Goal: Task Accomplishment & Management: Manage account settings

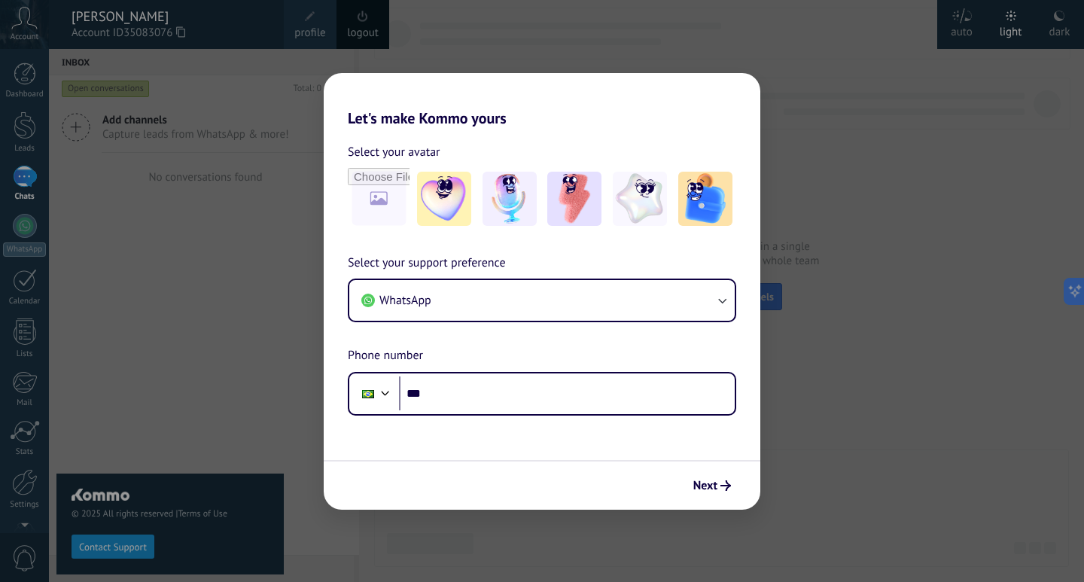
click at [512, 71] on div "Let's make Kommo yours Select your avatar Select your support preference WhatsA…" at bounding box center [542, 291] width 1084 height 582
click at [141, 257] on div "Let's make Kommo yours Select your avatar Select your support preference WhatsA…" at bounding box center [542, 291] width 1084 height 582
click at [908, 96] on div "Let's make Kommo yours Select your avatar Select your support preference WhatsA…" at bounding box center [542, 291] width 1084 height 582
click at [704, 496] on button "Next" at bounding box center [711, 486] width 51 height 26
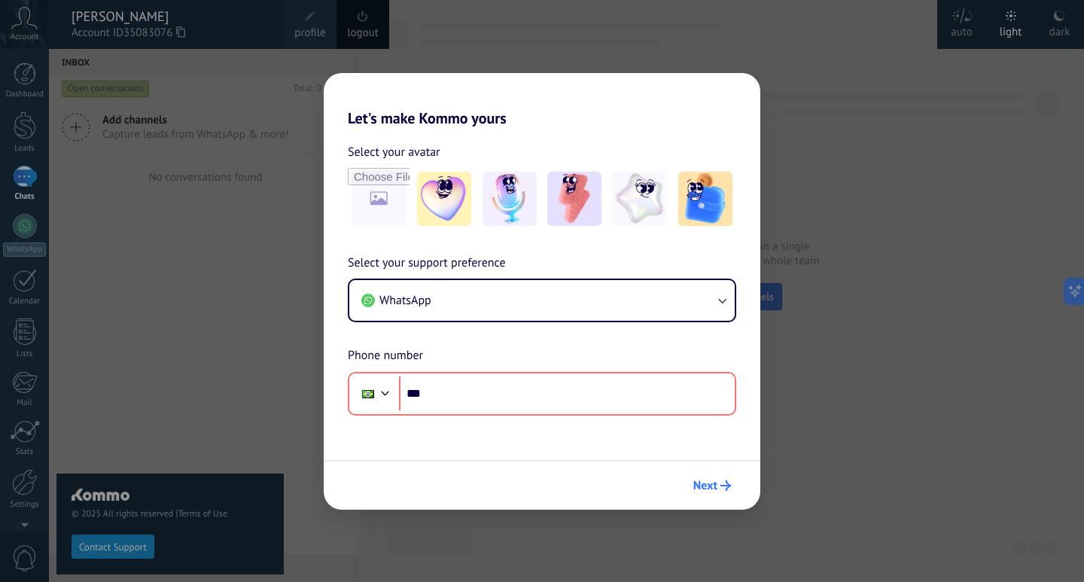
click at [703, 496] on button "Next" at bounding box center [711, 486] width 51 height 26
click at [296, 419] on div "Let's make Kommo yours Select your avatar Select your support preference WhatsA…" at bounding box center [542, 291] width 1084 height 582
click at [248, 464] on div "Let's make Kommo yours Select your avatar Select your support preference WhatsA…" at bounding box center [542, 291] width 1084 height 582
click at [96, 546] on div "Let's make Kommo yours Select your avatar Select your support preference WhatsA…" at bounding box center [542, 291] width 1084 height 582
click at [26, 306] on div "Let's make Kommo yours Select your avatar Select your support preference WhatsA…" at bounding box center [542, 291] width 1084 height 582
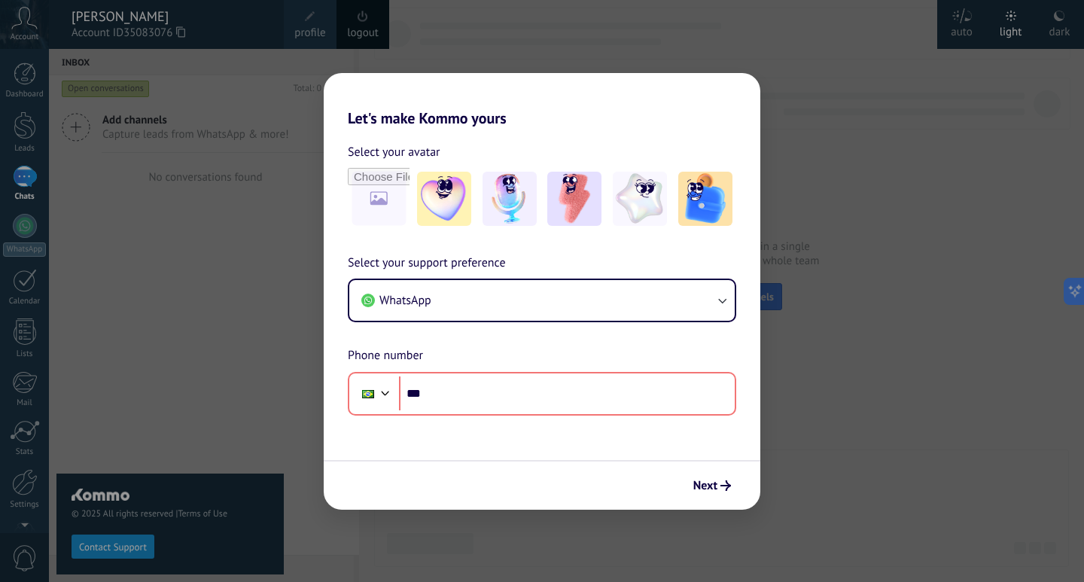
click at [17, 351] on div "Let's make Kommo yours Select your avatar Select your support preference WhatsA…" at bounding box center [542, 291] width 1084 height 582
click at [24, 427] on div "Let's make Kommo yours Select your avatar Select your support preference WhatsA…" at bounding box center [542, 291] width 1084 height 582
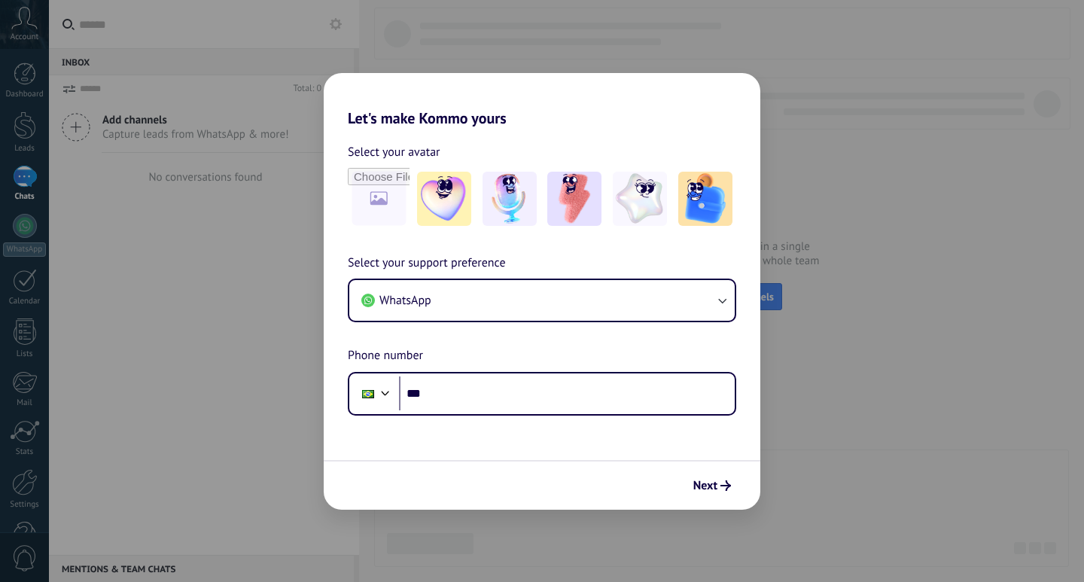
click at [523, 119] on h2 "Let's make Kommo yours" at bounding box center [542, 100] width 437 height 54
drag, startPoint x: 414, startPoint y: 174, endPoint x: 476, endPoint y: 166, distance: 62.2
click at [476, 166] on div "Select your avatar" at bounding box center [542, 185] width 388 height 87
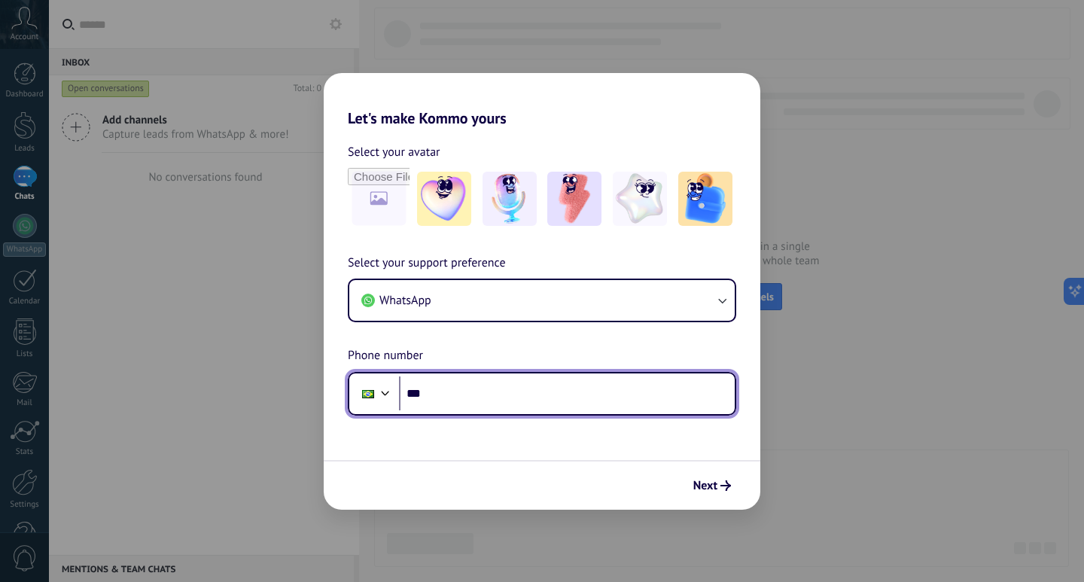
click at [570, 391] on input "***" at bounding box center [567, 393] width 336 height 35
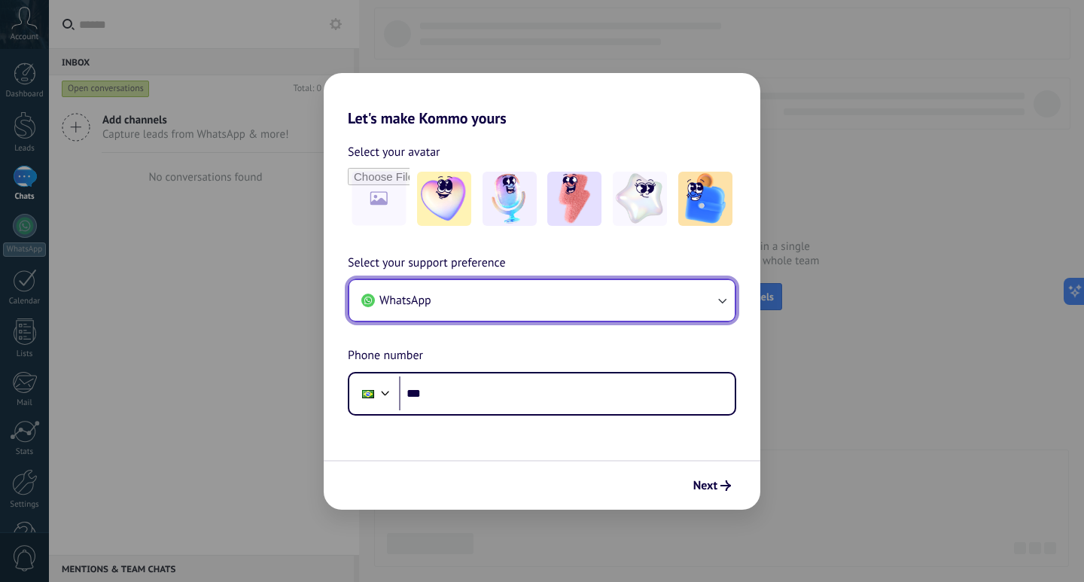
click at [668, 313] on button "WhatsApp" at bounding box center [541, 300] width 385 height 41
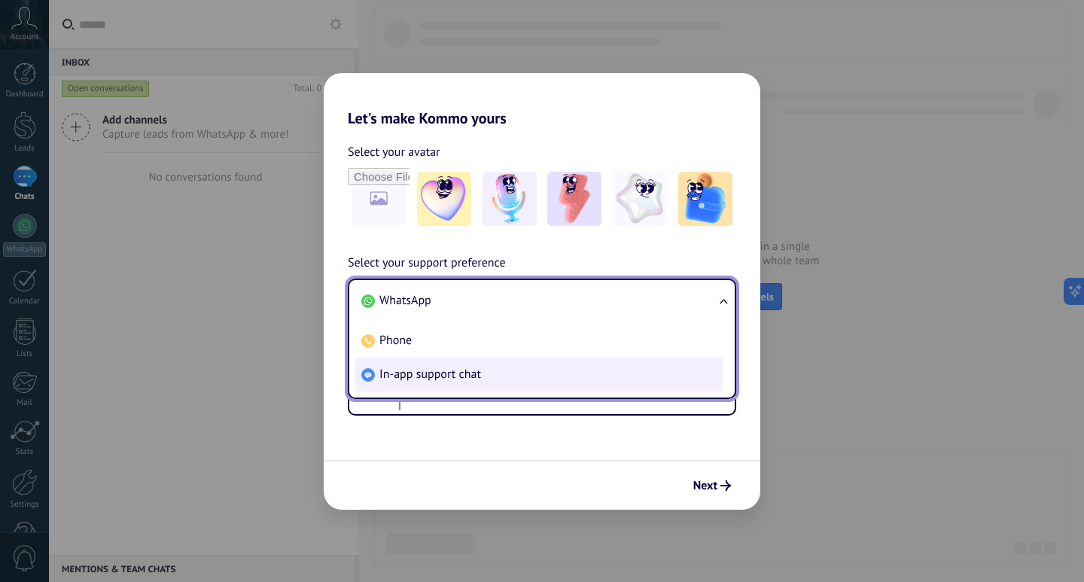
click at [528, 382] on li "In-app support chat" at bounding box center [538, 374] width 367 height 34
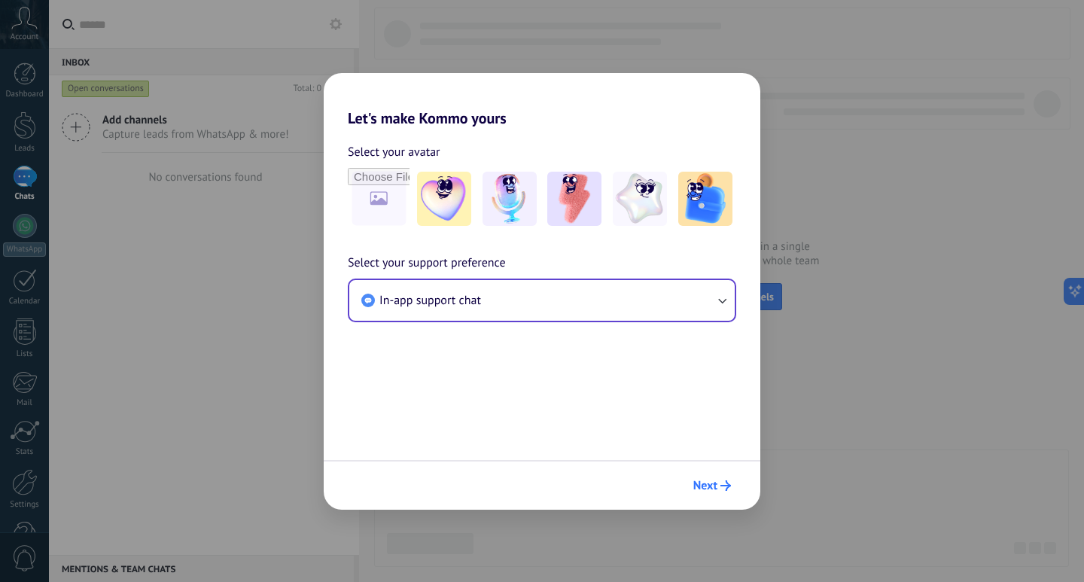
click at [713, 481] on span "Next" at bounding box center [705, 485] width 24 height 11
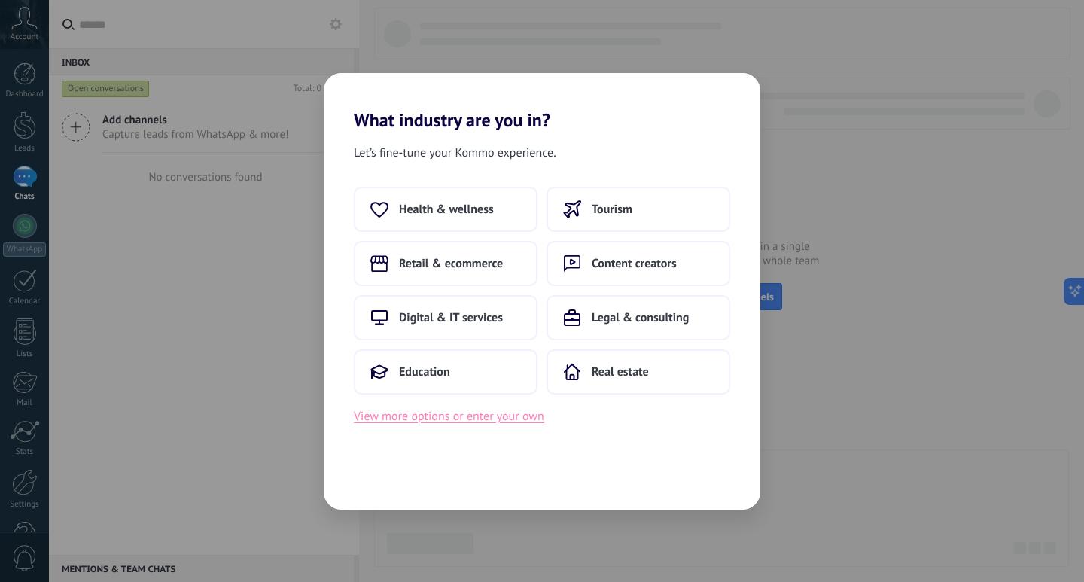
click at [493, 417] on button "View more options or enter your own" at bounding box center [449, 416] width 190 height 20
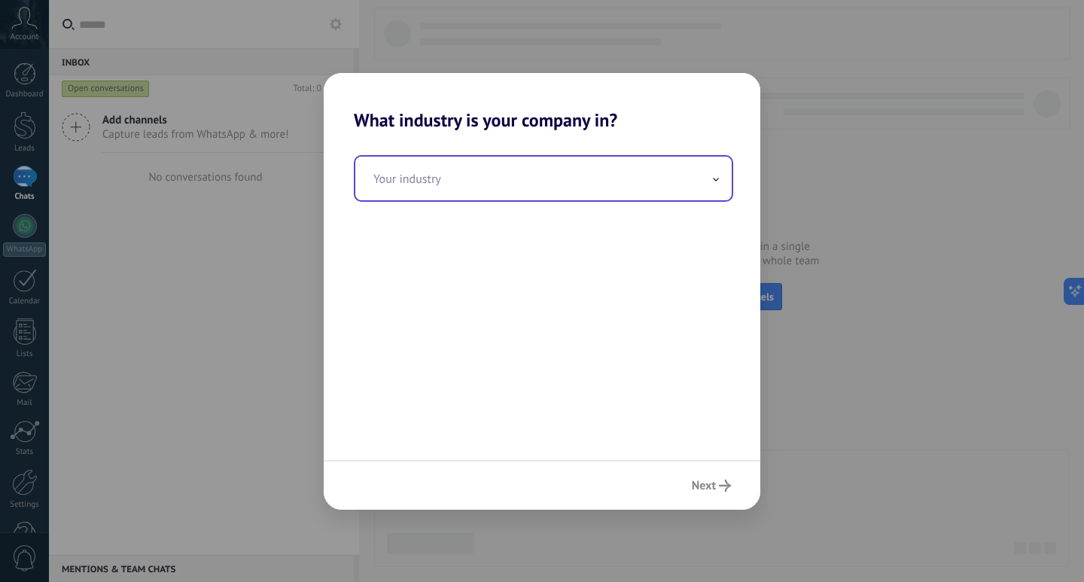
click at [619, 190] on input "text" at bounding box center [543, 179] width 376 height 44
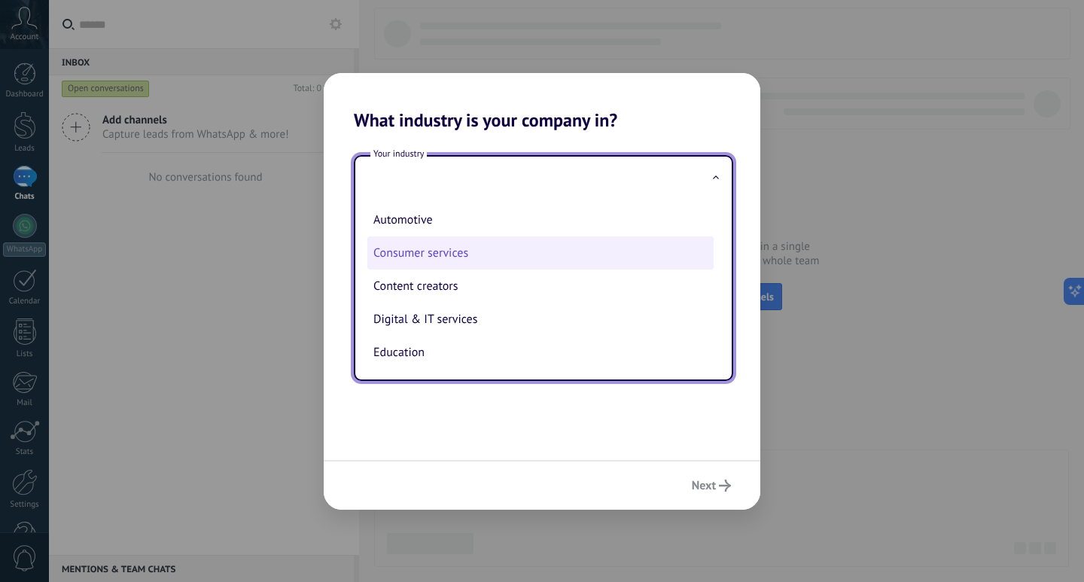
click at [573, 257] on li "Consumer services" at bounding box center [540, 252] width 346 height 33
type input "**********"
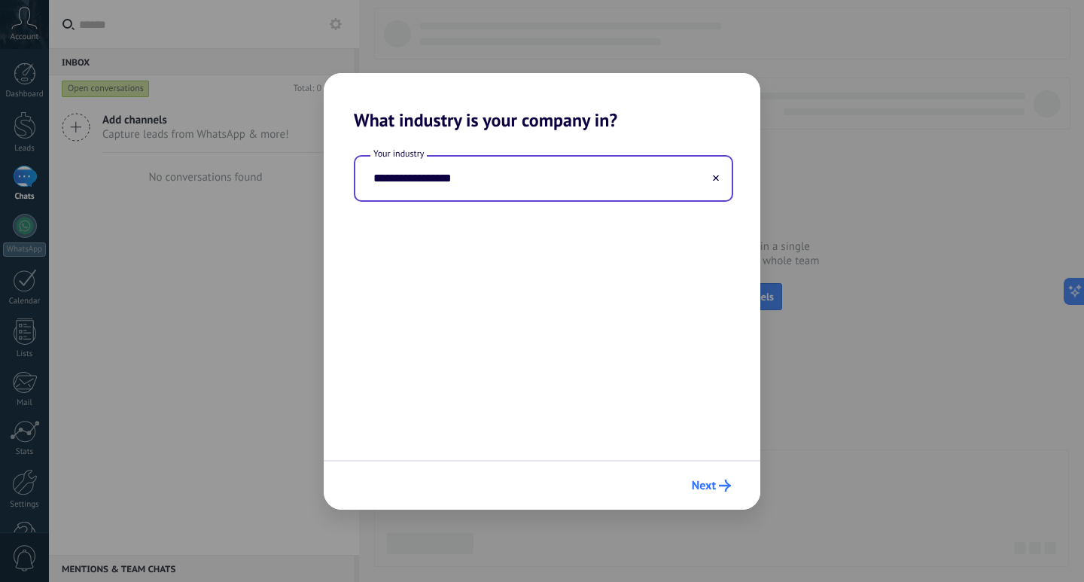
click at [706, 480] on span "Next" at bounding box center [704, 485] width 24 height 11
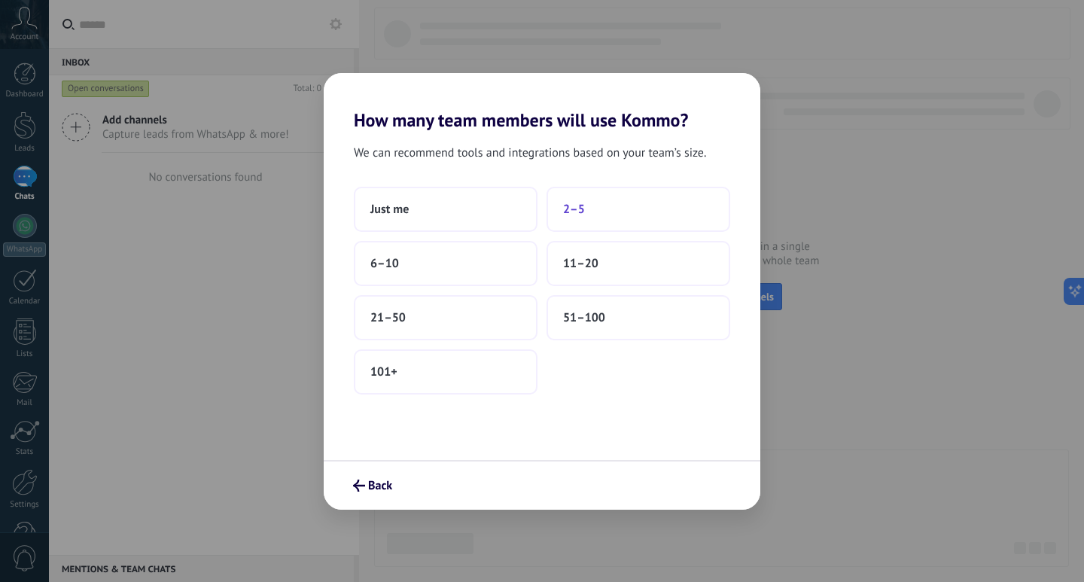
click at [593, 201] on button "2–5" at bounding box center [638, 209] width 184 height 45
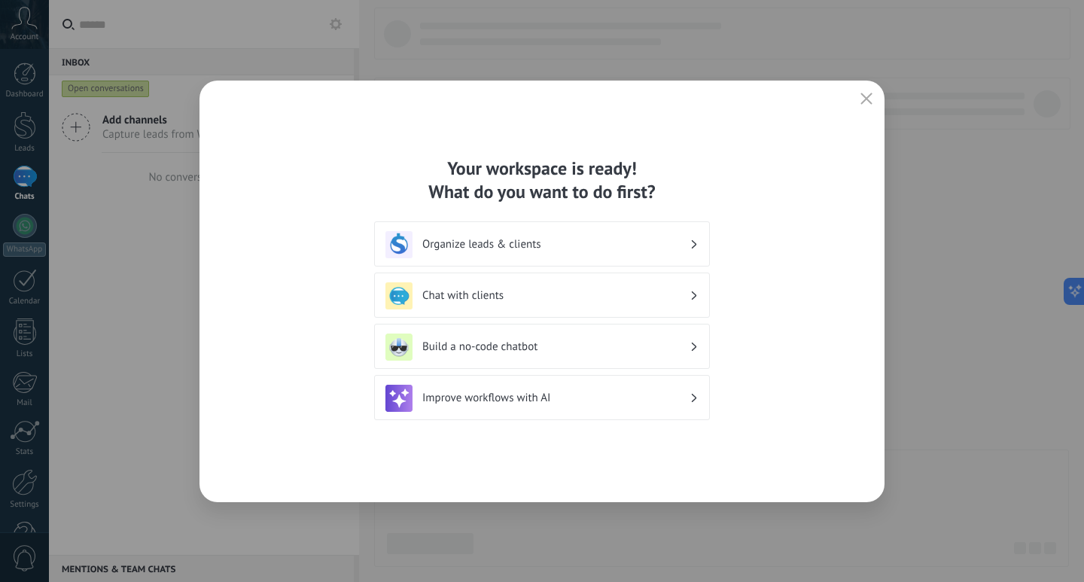
click at [573, 248] on h3 "Organize leads & clients" at bounding box center [555, 244] width 267 height 14
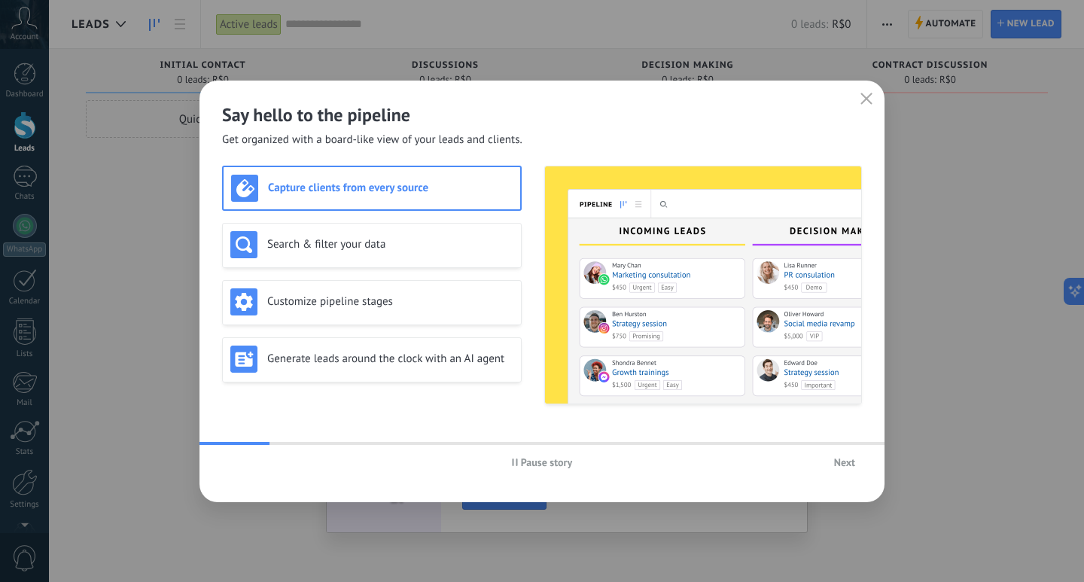
click at [837, 465] on span "Next" at bounding box center [844, 462] width 21 height 11
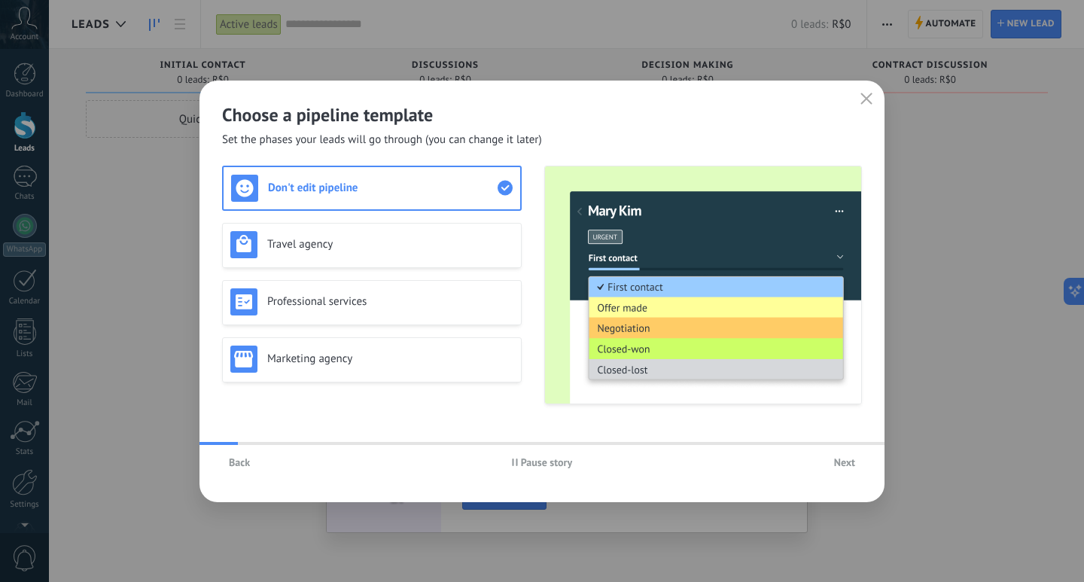
click at [872, 103] on button "button" at bounding box center [866, 99] width 20 height 21
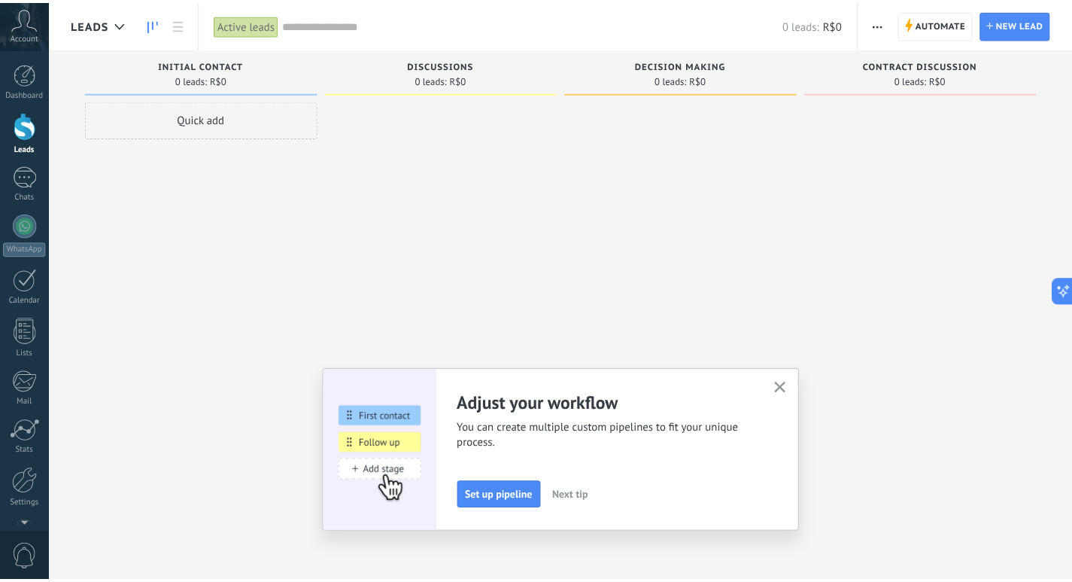
scroll to position [44, 0]
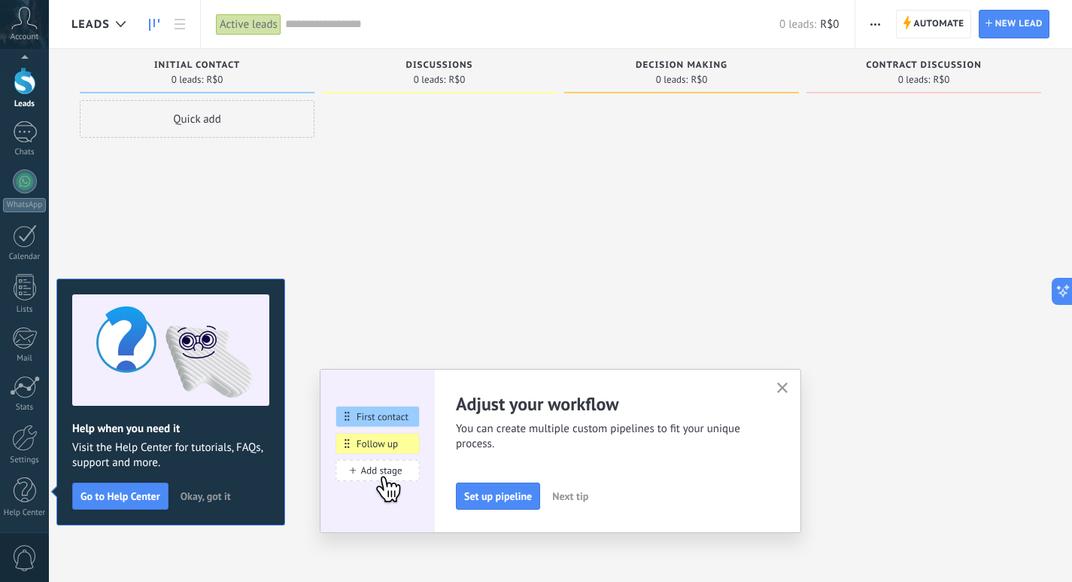
click at [789, 388] on icon "button" at bounding box center [782, 387] width 11 height 11
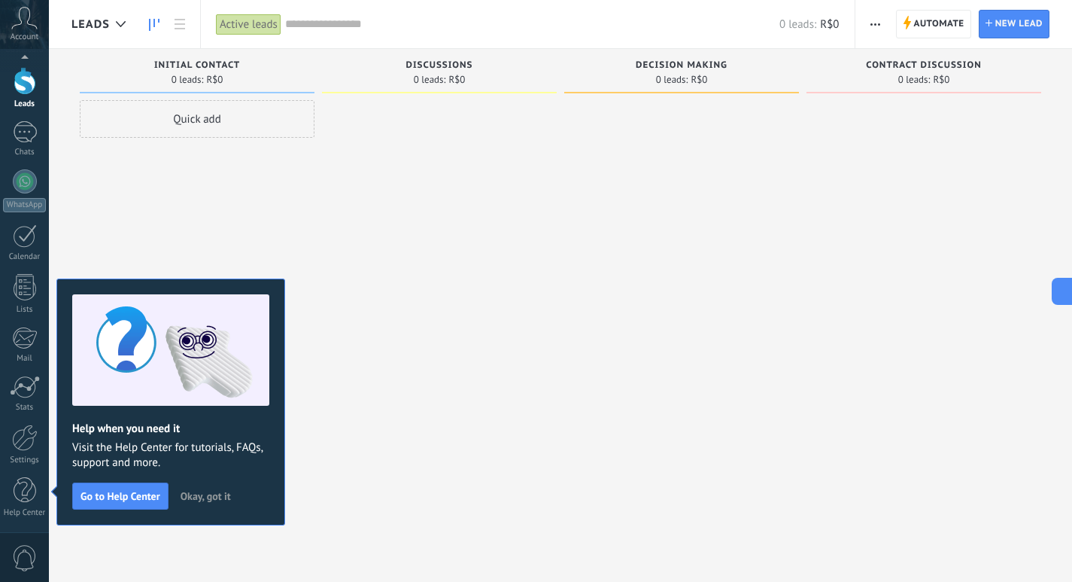
click at [206, 497] on span "Okay, got it" at bounding box center [206, 496] width 50 height 11
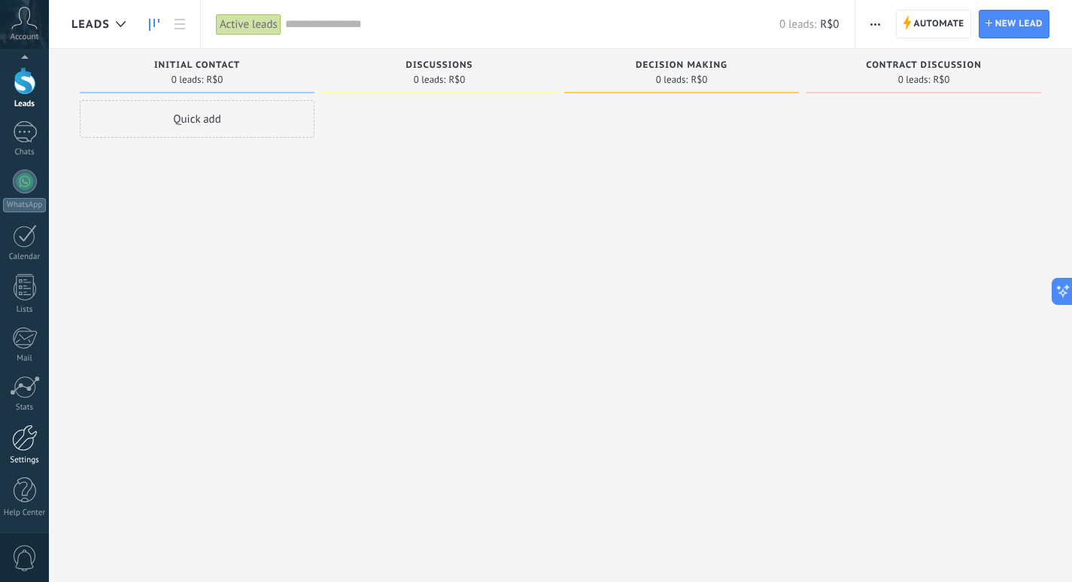
scroll to position [26, 0]
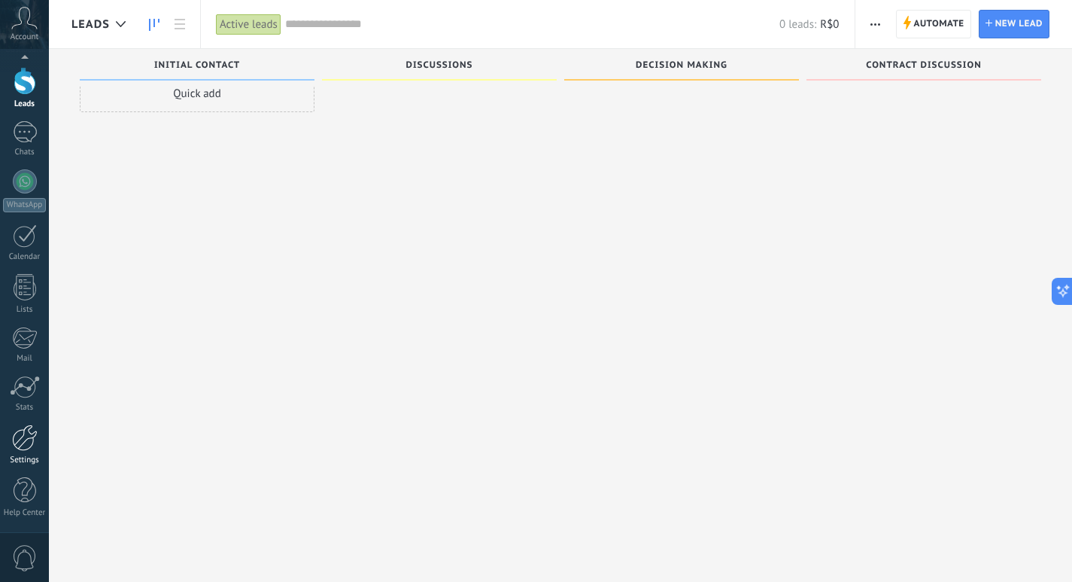
click at [17, 456] on div "Settings" at bounding box center [25, 460] width 44 height 10
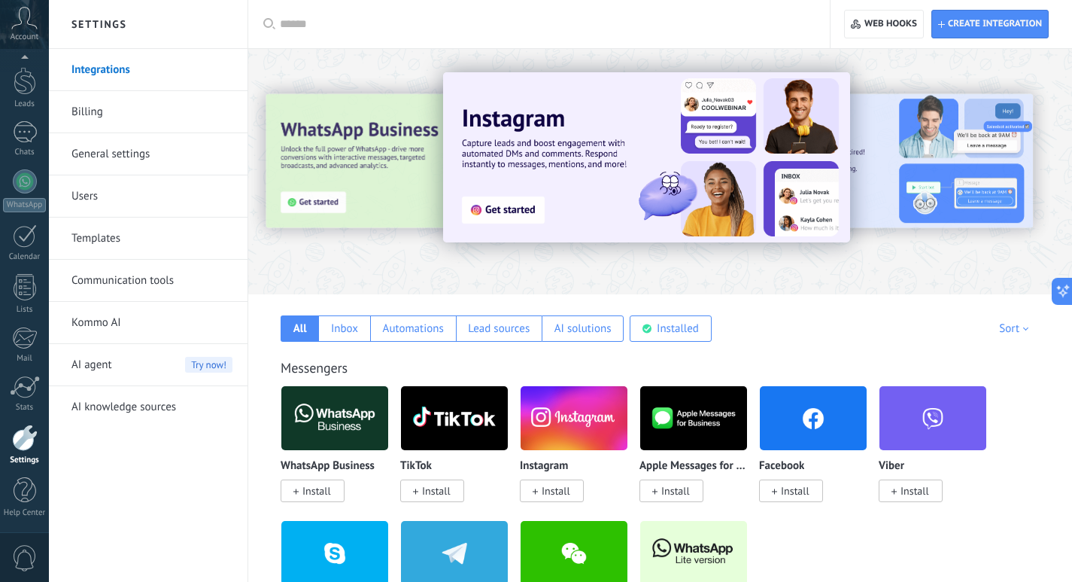
click at [103, 194] on link "Users" at bounding box center [151, 196] width 161 height 42
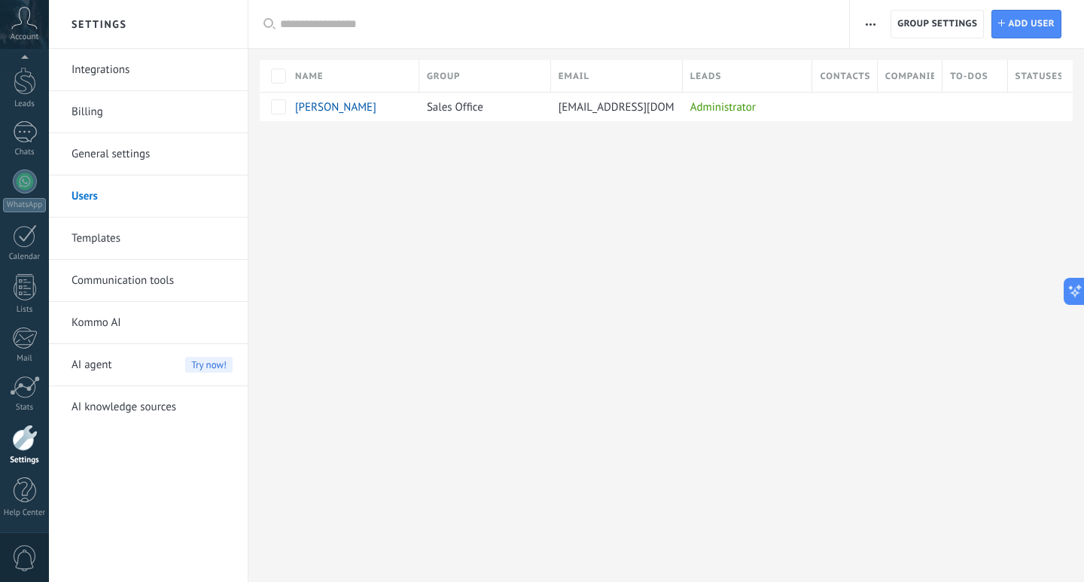
click at [872, 25] on icon "button" at bounding box center [870, 24] width 10 height 2
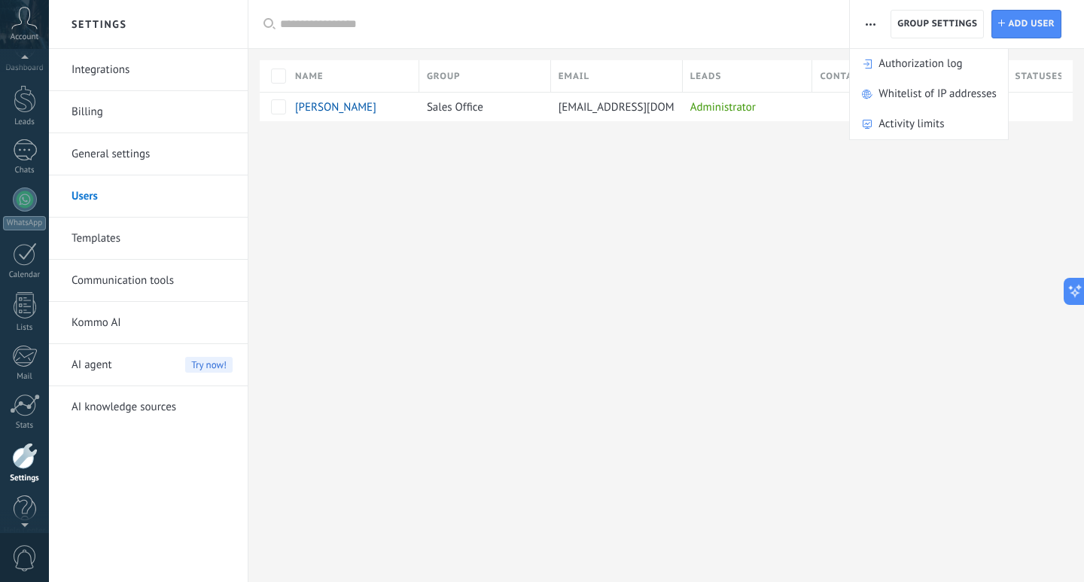
scroll to position [11, 0]
click at [17, 68] on div at bounding box center [24, 60] width 49 height 23
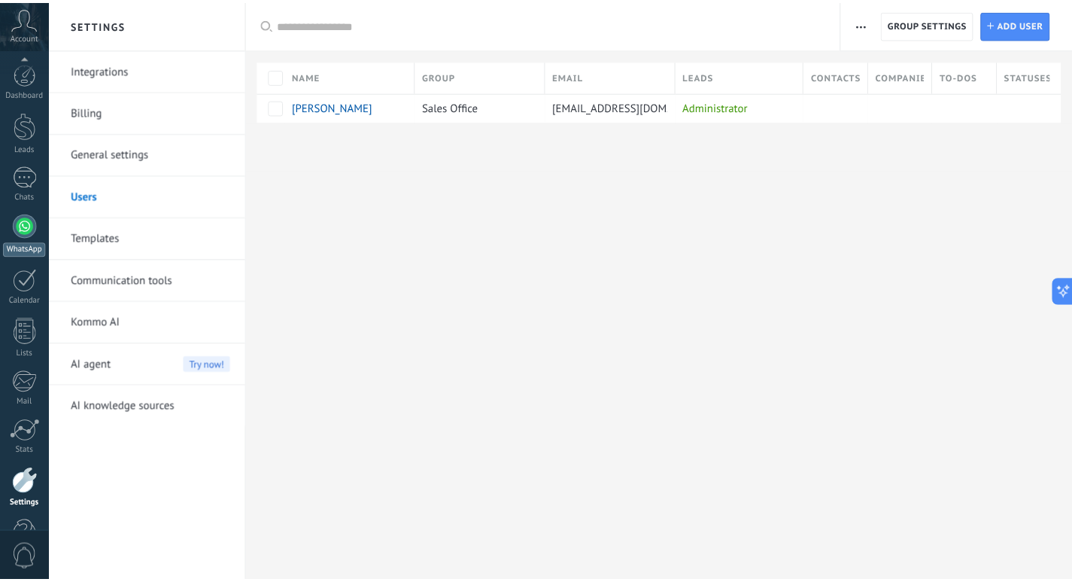
scroll to position [44, 0]
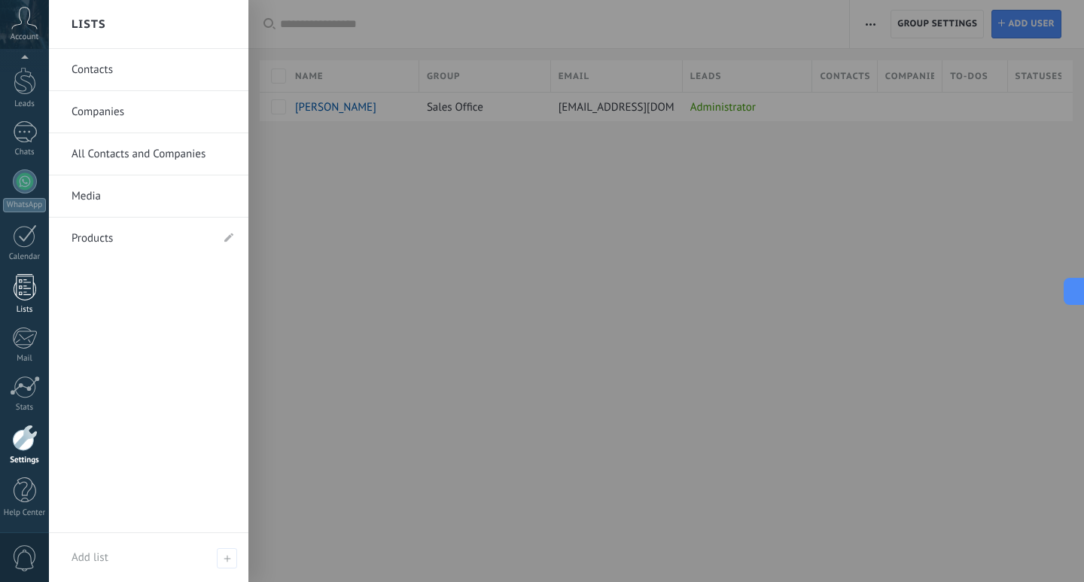
click at [18, 291] on div at bounding box center [25, 287] width 23 height 26
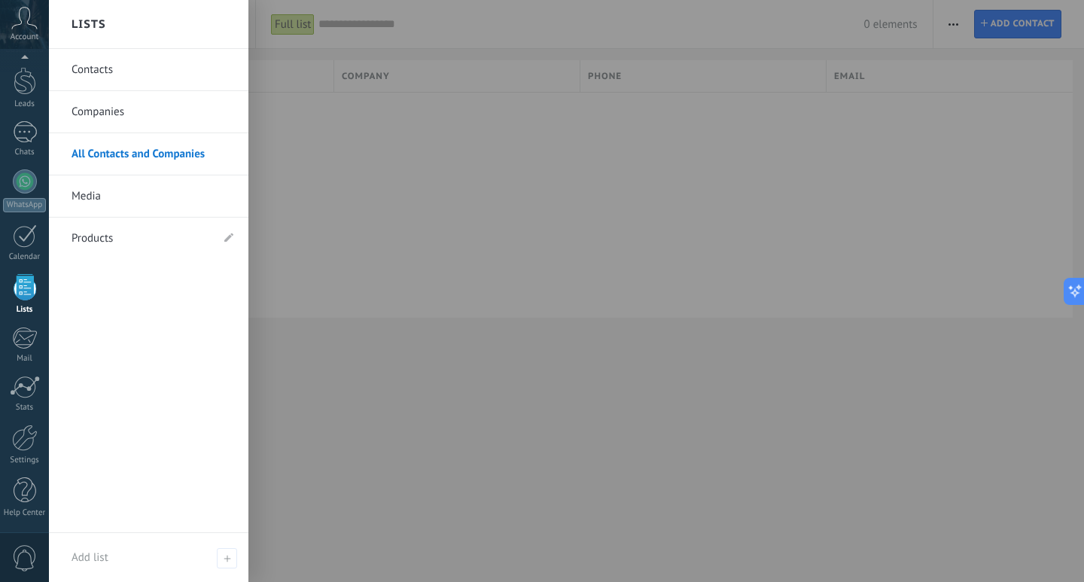
click at [105, 65] on link "Contacts" at bounding box center [152, 70] width 162 height 42
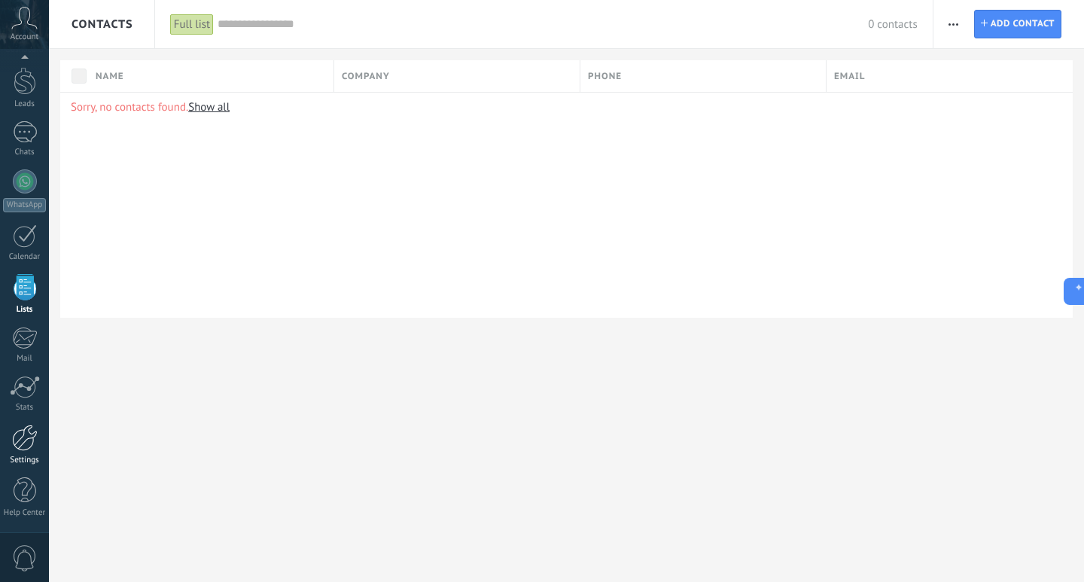
click at [35, 447] on div at bounding box center [25, 437] width 26 height 26
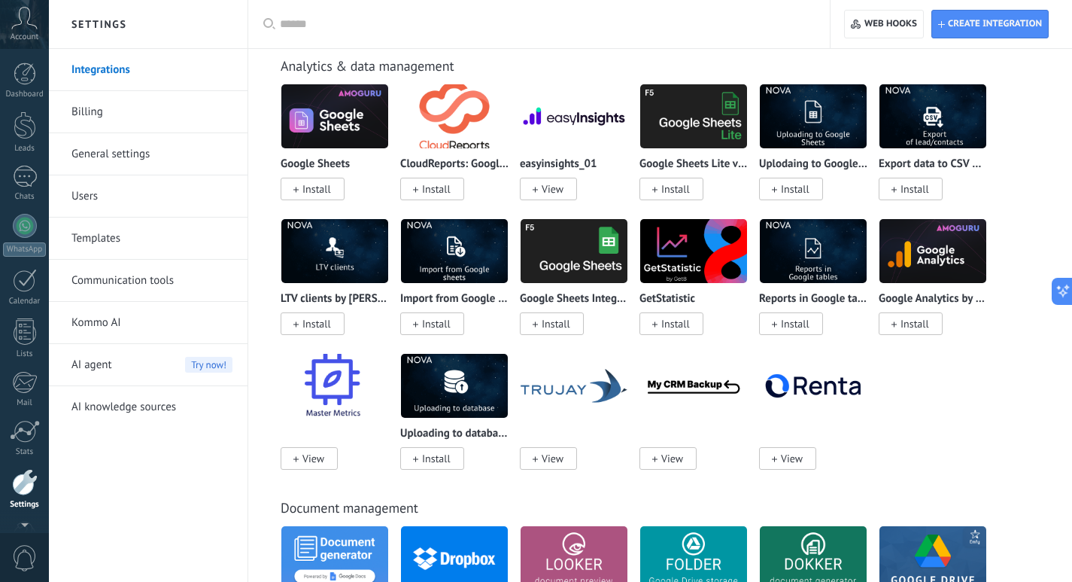
scroll to position [4892, 0]
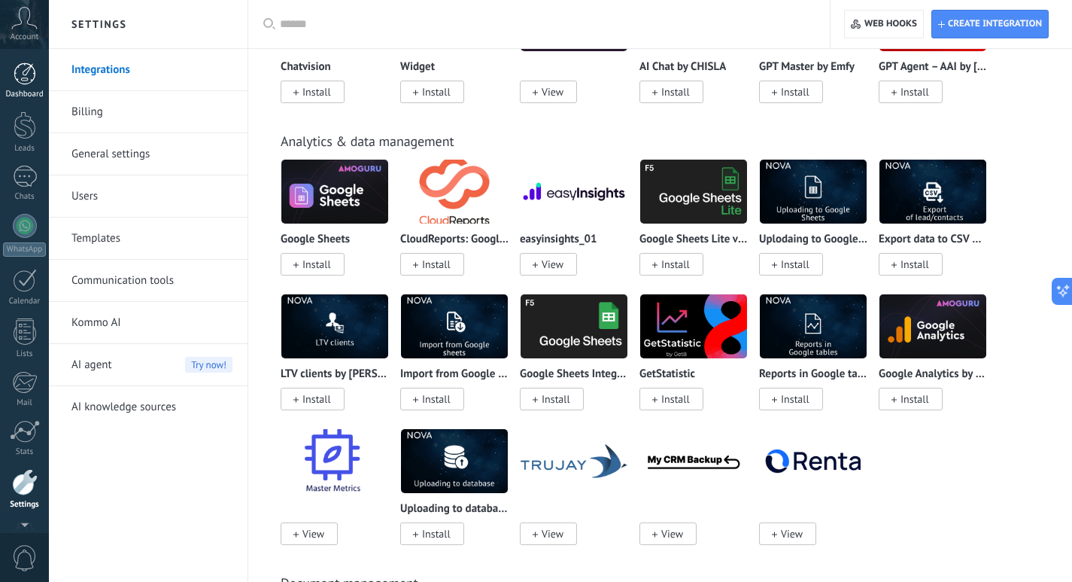
click at [28, 90] on div "Dashboard" at bounding box center [25, 95] width 44 height 10
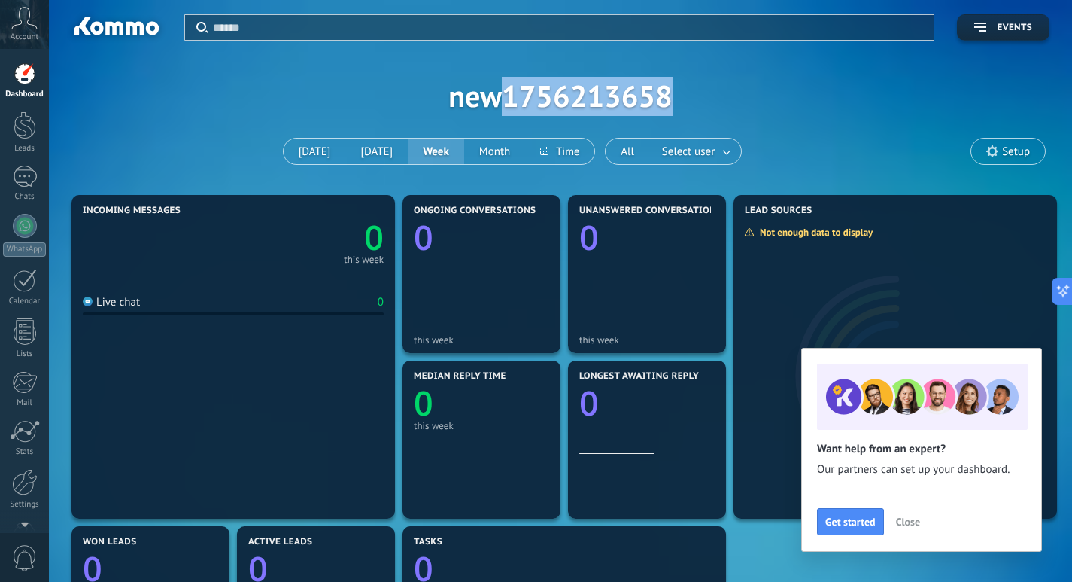
drag, startPoint x: 494, startPoint y: 103, endPoint x: 668, endPoint y: 98, distance: 173.9
click at [668, 98] on div "Apply Events new1756213658 [DATE] [DATE] Week Month All Select user Setup" at bounding box center [560, 95] width 978 height 191
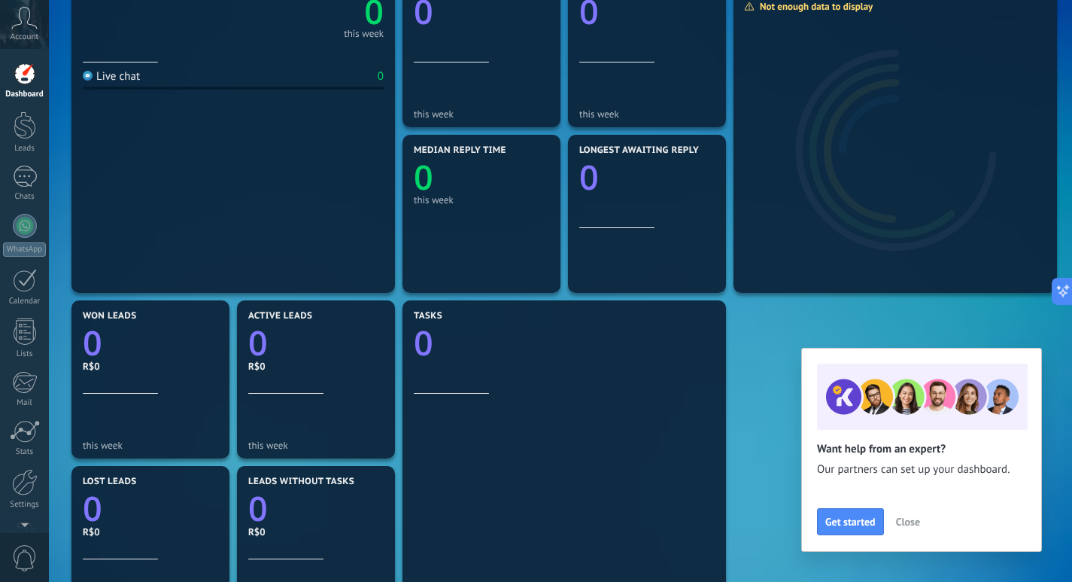
scroll to position [376, 0]
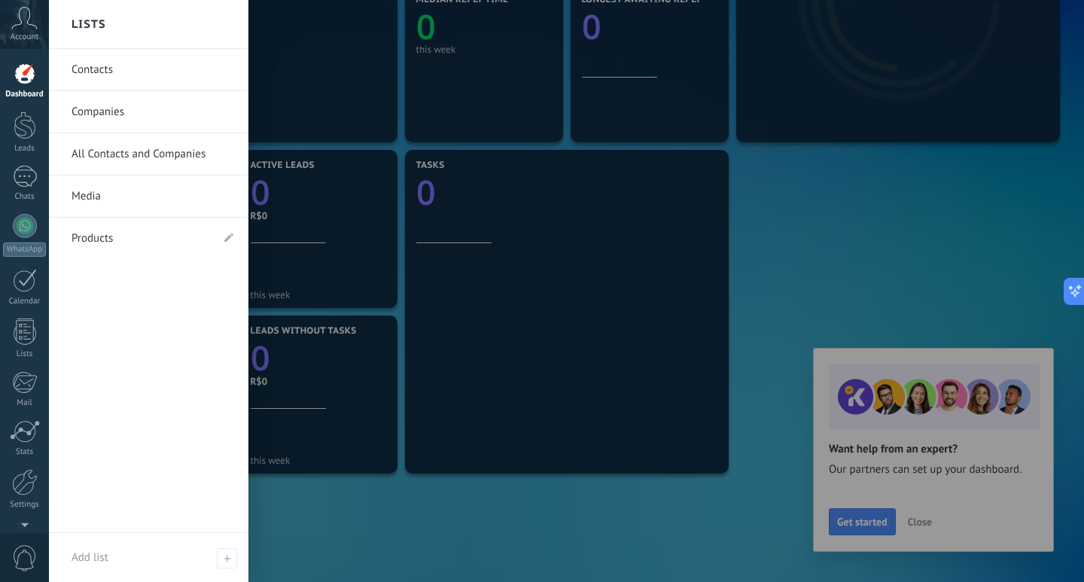
click at [108, 190] on link "Media" at bounding box center [152, 196] width 162 height 42
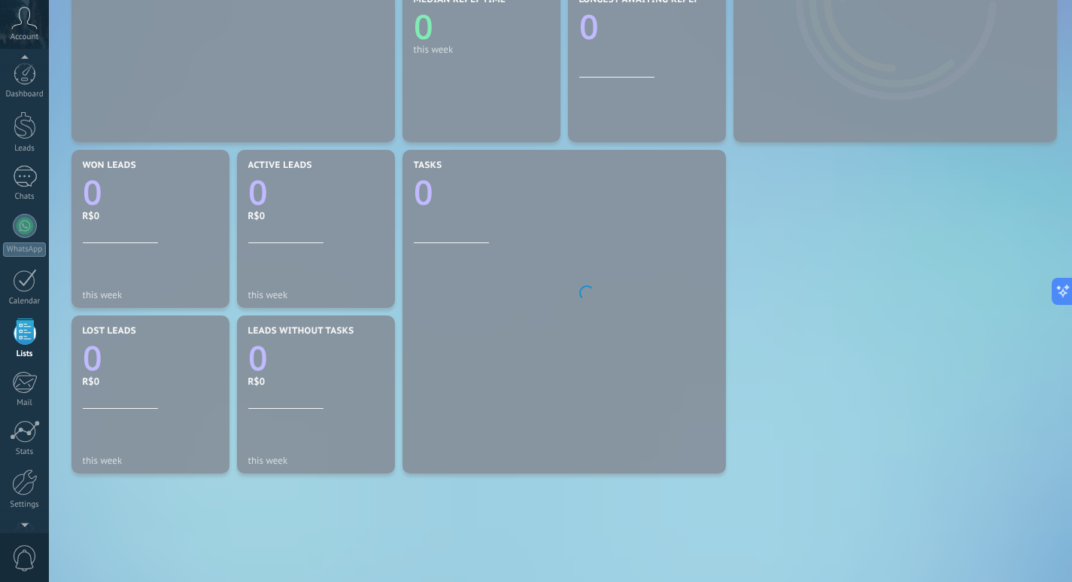
scroll to position [39, 0]
click at [29, 147] on div at bounding box center [25, 137] width 24 height 22
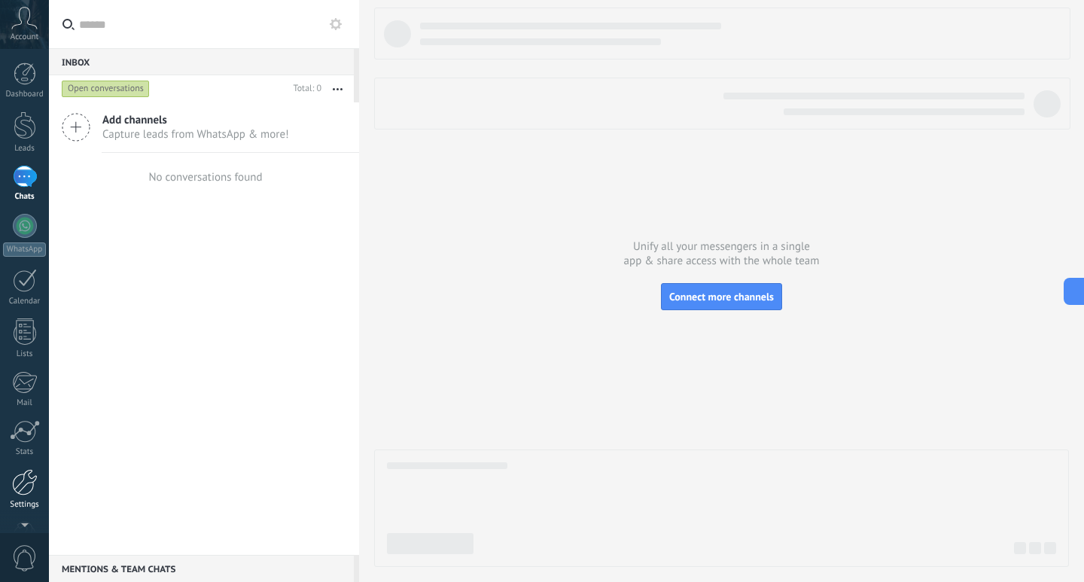
click at [29, 482] on div at bounding box center [25, 482] width 26 height 26
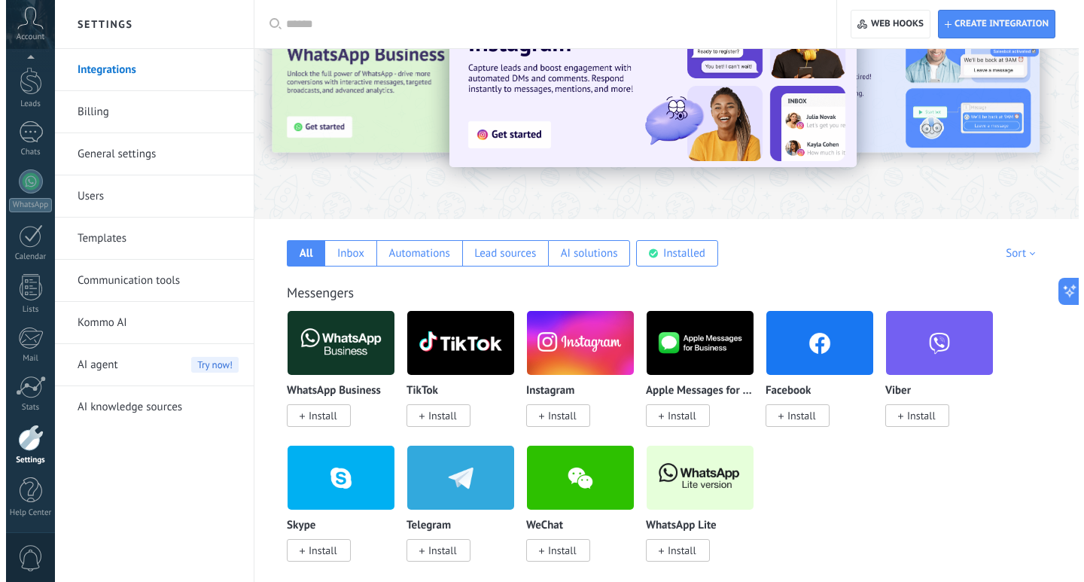
scroll to position [226, 0]
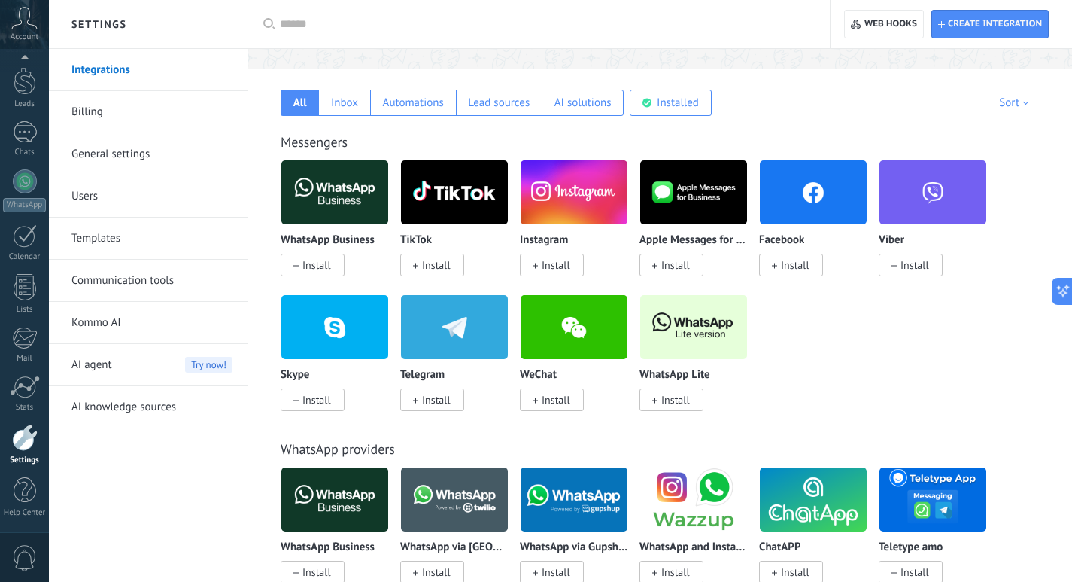
click at [556, 268] on span "Install" at bounding box center [556, 265] width 29 height 14
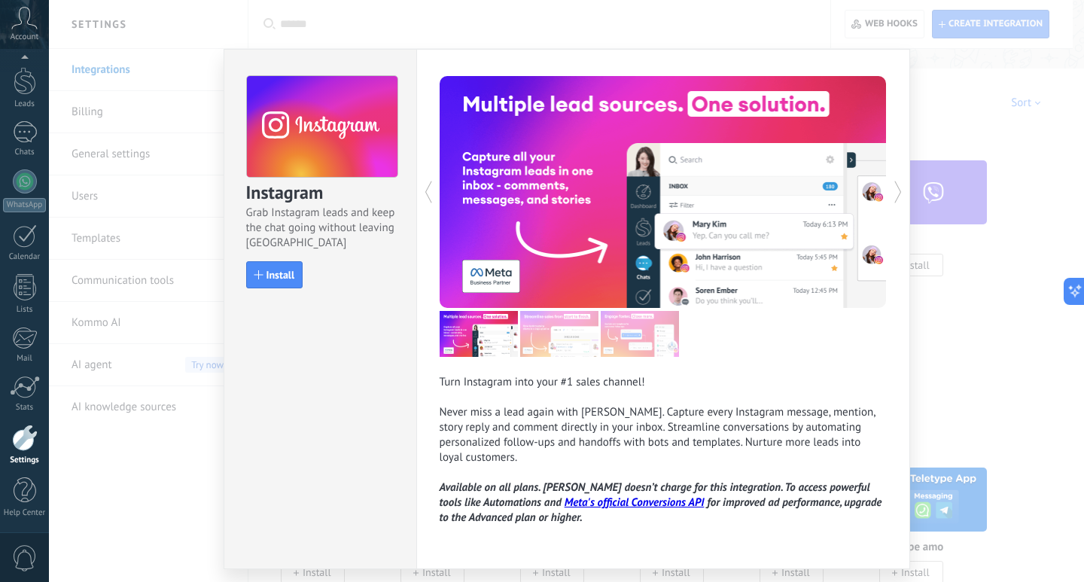
scroll to position [29, 0]
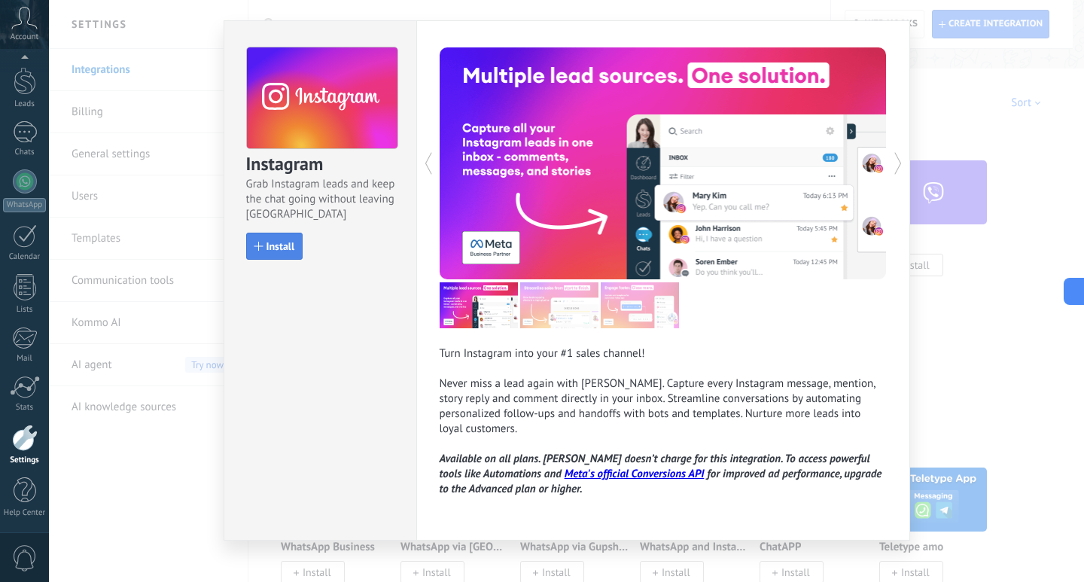
click at [283, 244] on span "Install" at bounding box center [280, 246] width 29 height 11
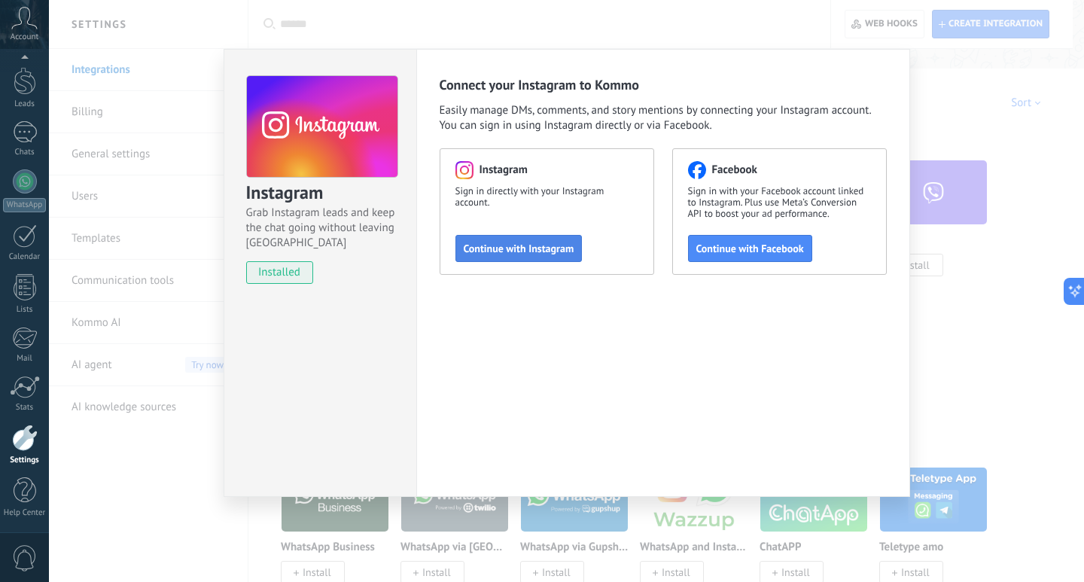
click at [483, 245] on span "Continue with Instagram" at bounding box center [519, 248] width 111 height 11
click at [16, 245] on div at bounding box center [25, 235] width 24 height 23
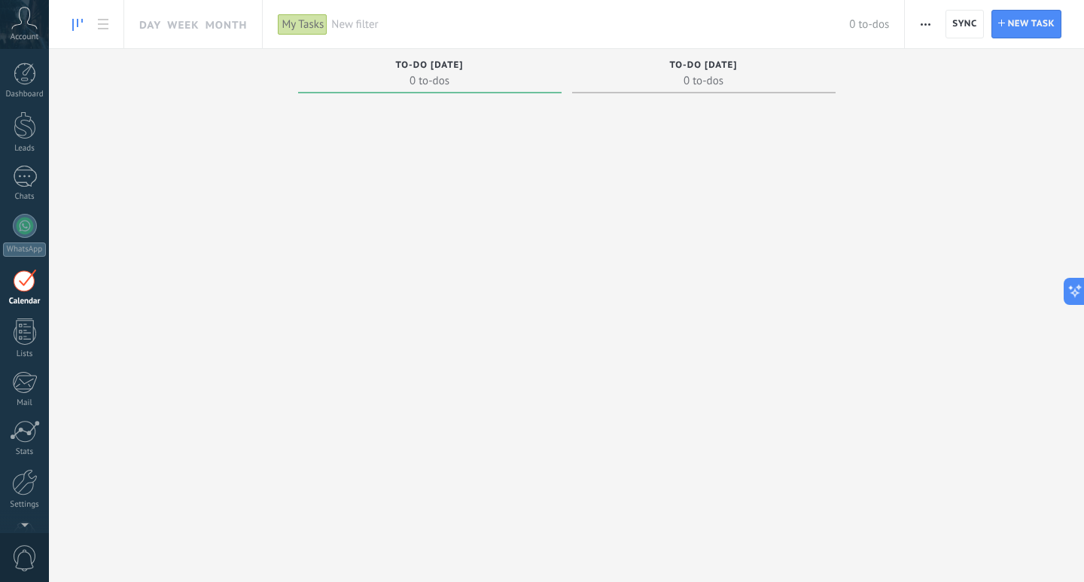
click at [21, 61] on div "Dashboard Leads Chats WhatsApp Customers" at bounding box center [49, 291] width 98 height 484
click at [19, 24] on icon at bounding box center [24, 18] width 26 height 23
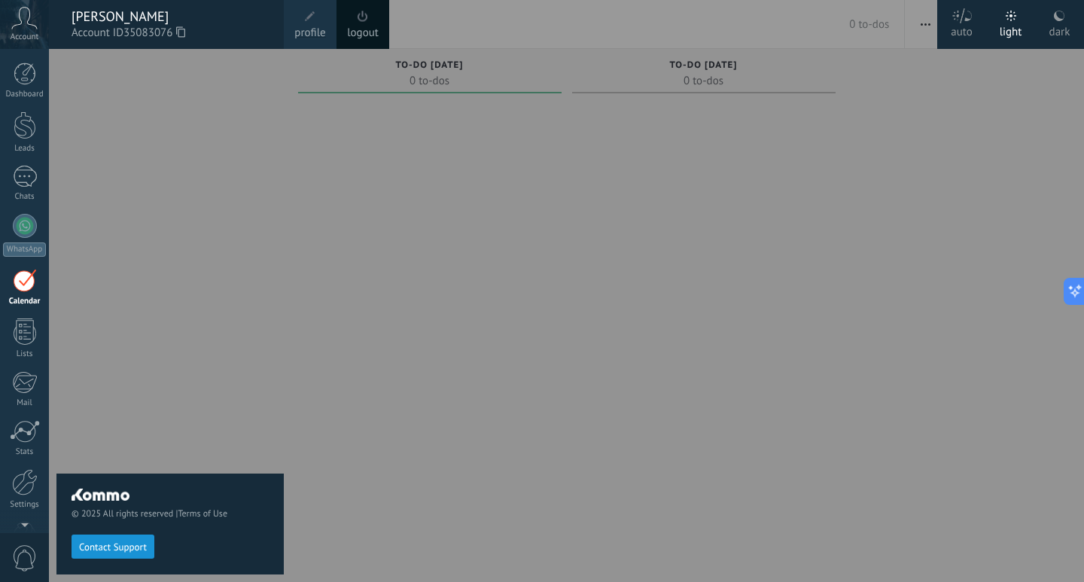
click at [115, 30] on span "Account ID 35083076" at bounding box center [169, 33] width 197 height 17
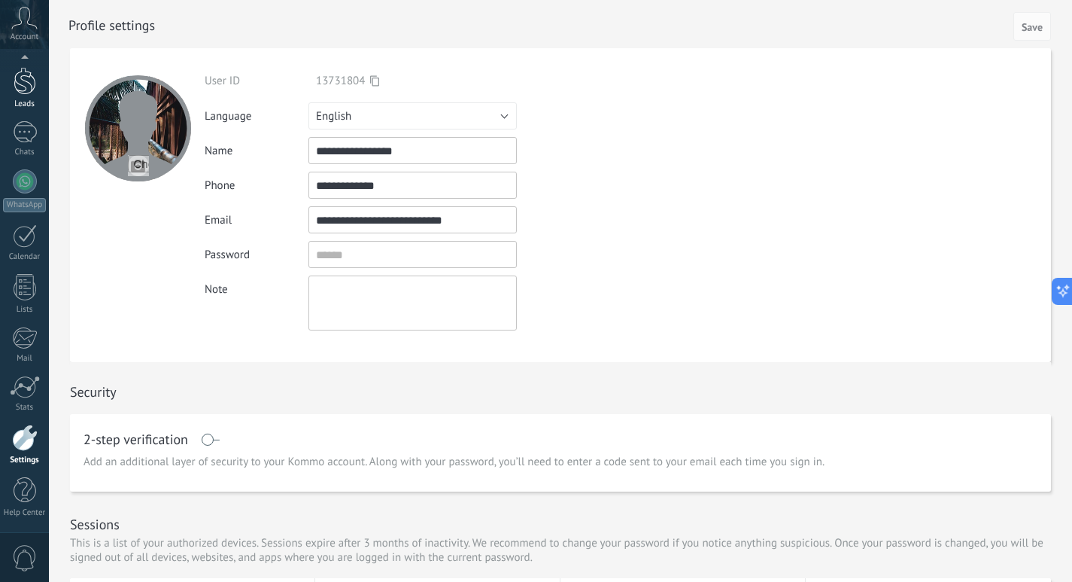
click at [34, 87] on div at bounding box center [25, 81] width 23 height 28
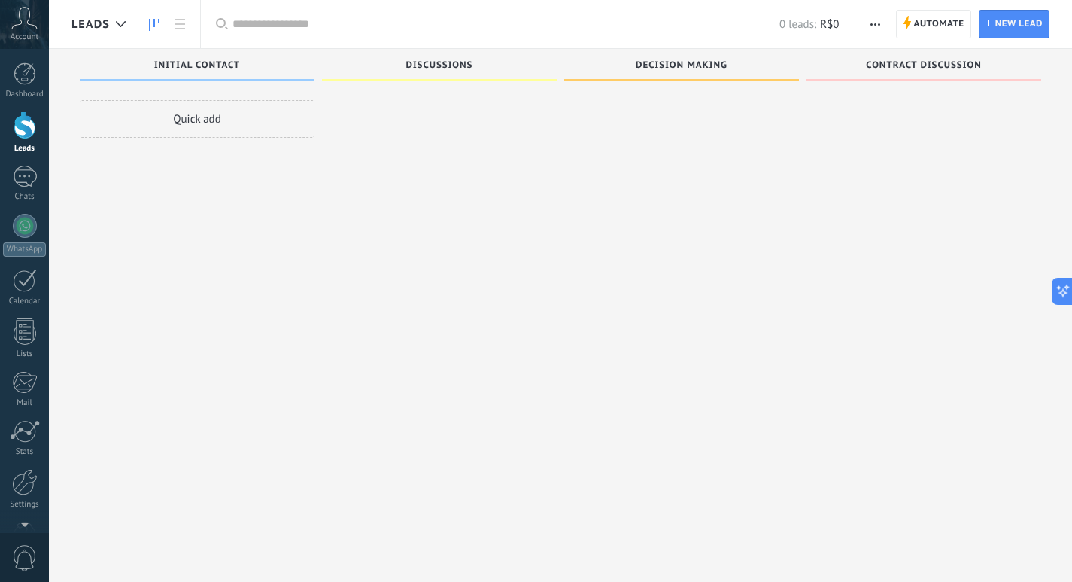
scroll to position [26, 0]
